Goal: Task Accomplishment & Management: Manage account settings

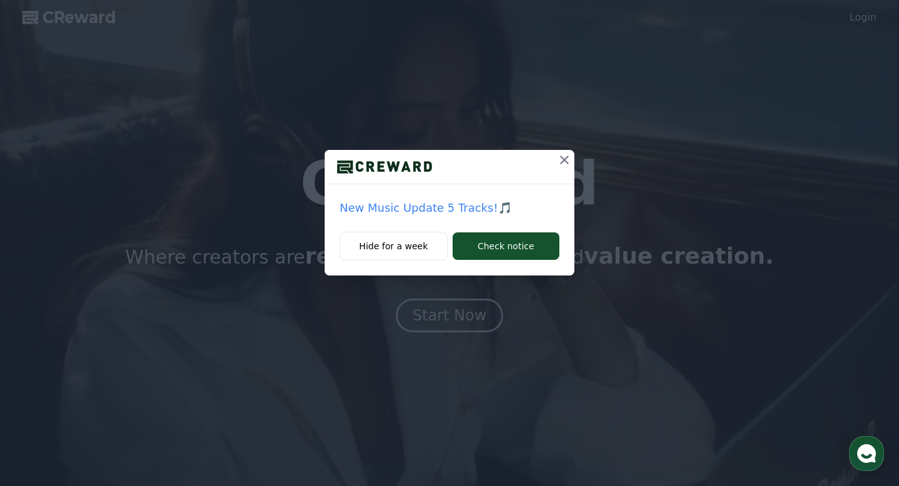
click at [570, 156] on icon at bounding box center [564, 159] width 15 height 15
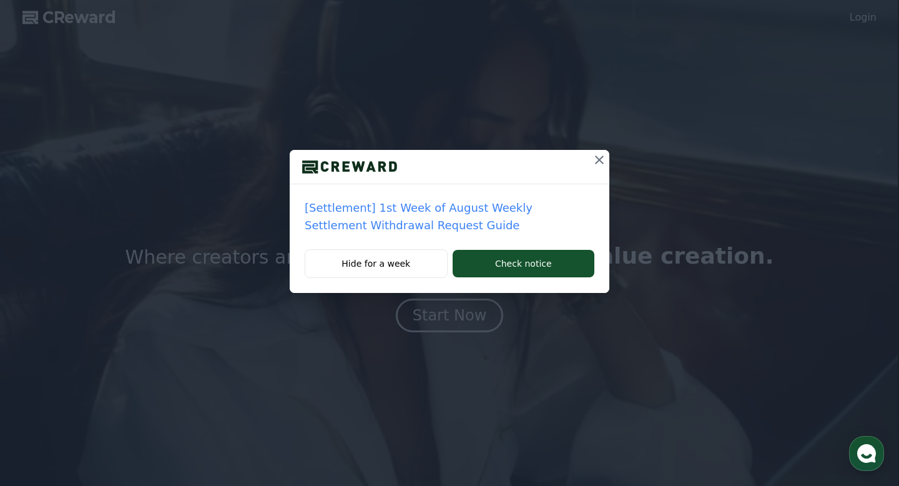
click at [602, 159] on icon at bounding box center [599, 159] width 15 height 15
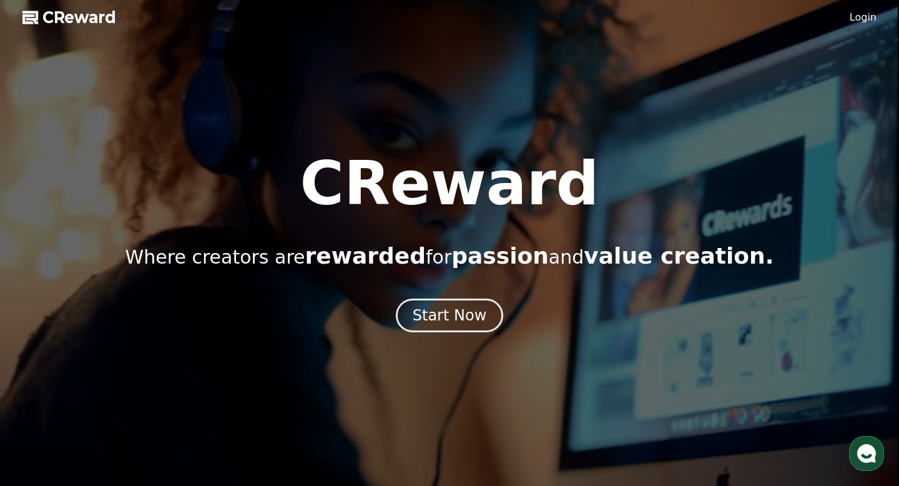
click at [425, 294] on div "CReward Where creators are rewarded for passion and value creation. Start Now" at bounding box center [449, 243] width 899 height 179
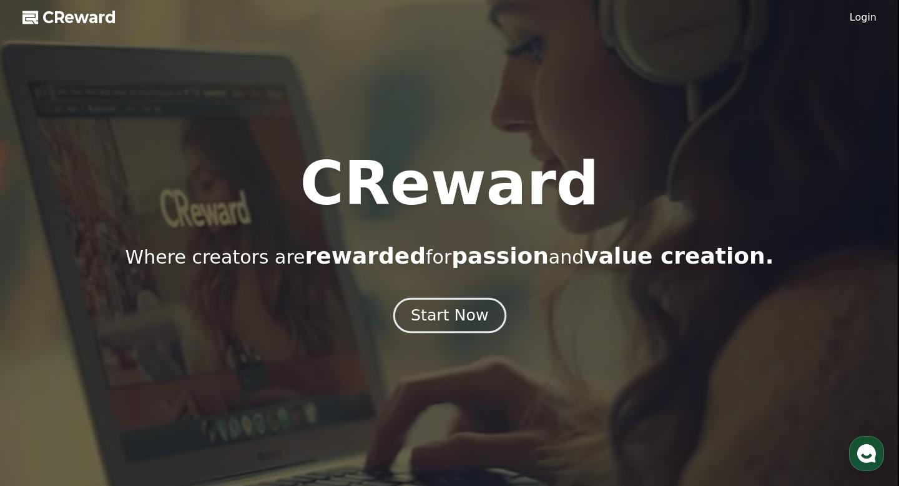
click at [428, 309] on div "Start Now" at bounding box center [449, 315] width 77 height 21
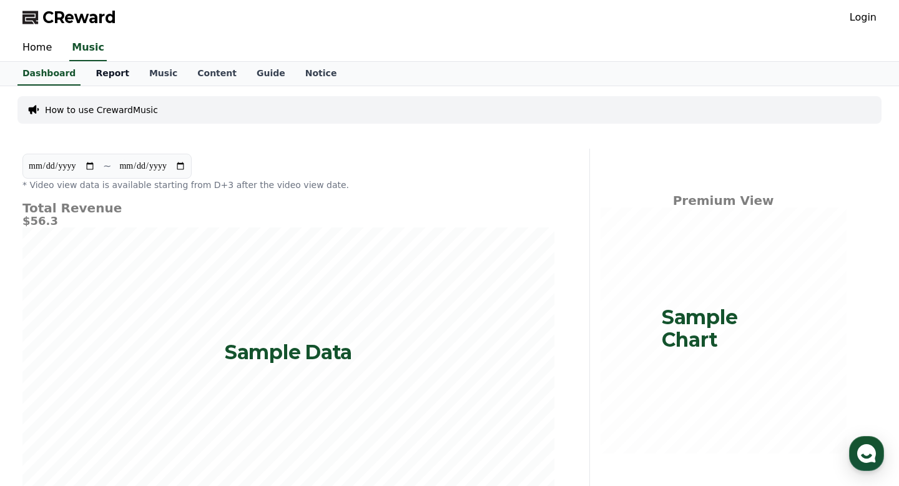
click at [114, 70] on link "Report" at bounding box center [113, 74] width 54 height 24
